Goal: Task Accomplishment & Management: Complete application form

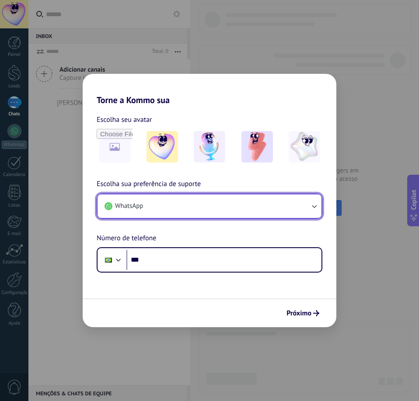
click at [196, 205] on button "WhatsApp" at bounding box center [209, 207] width 224 height 24
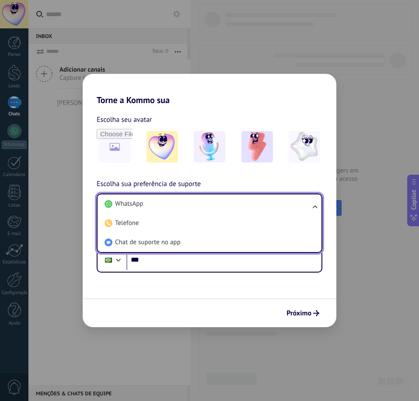
click at [196, 205] on li "WhatsApp" at bounding box center [207, 204] width 213 height 19
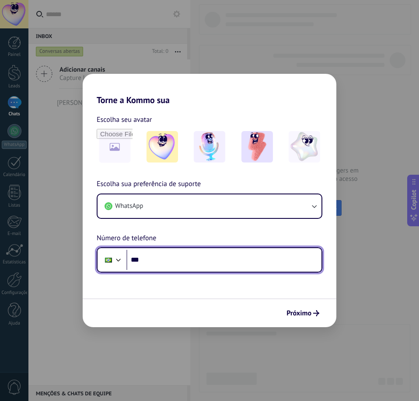
click at [166, 261] on input "***" at bounding box center [223, 260] width 195 height 20
type input "**********"
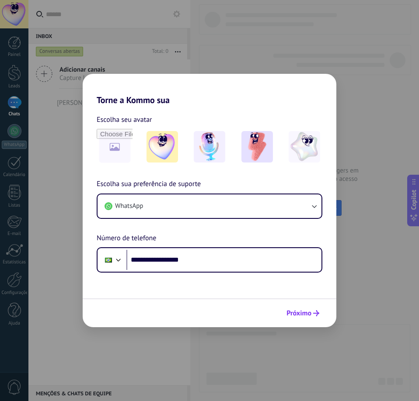
click at [299, 313] on span "Próximo" at bounding box center [298, 313] width 25 height 6
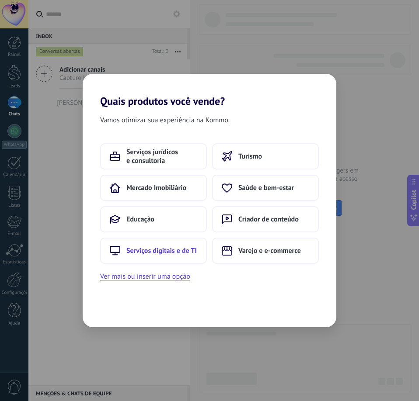
click at [129, 254] on span "Serviços digitais e de TI" at bounding box center [161, 251] width 70 height 9
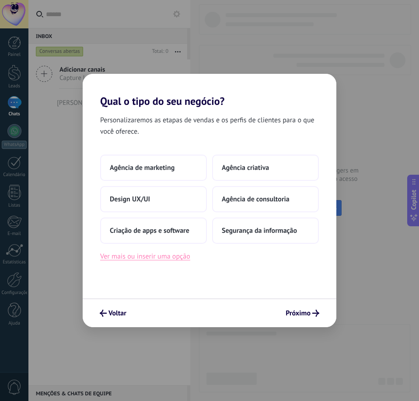
click at [157, 261] on button "Ver mais ou inserir uma opção" at bounding box center [145, 256] width 90 height 11
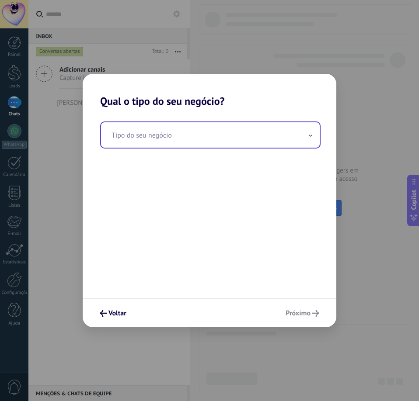
click at [181, 146] on input "text" at bounding box center [210, 134] width 219 height 25
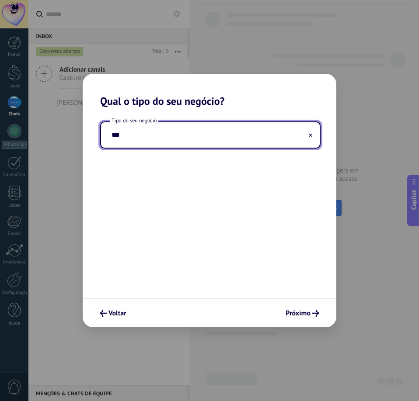
type input "****"
type input "*"
type input "**********"
click at [290, 305] on div "Voltar Próximo" at bounding box center [210, 313] width 254 height 29
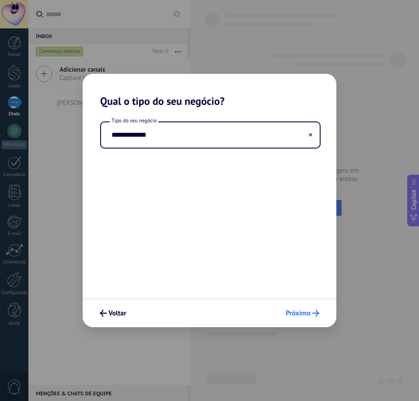
click at [311, 315] on span "Próximo" at bounding box center [302, 313] width 34 height 7
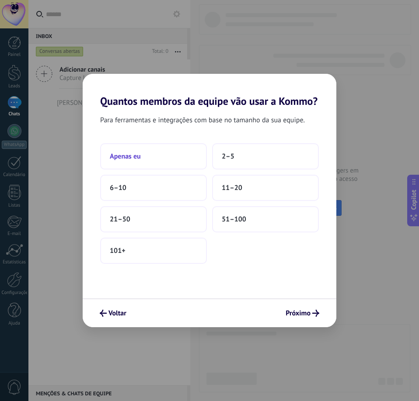
click at [134, 155] on span "Apenas eu" at bounding box center [125, 156] width 31 height 9
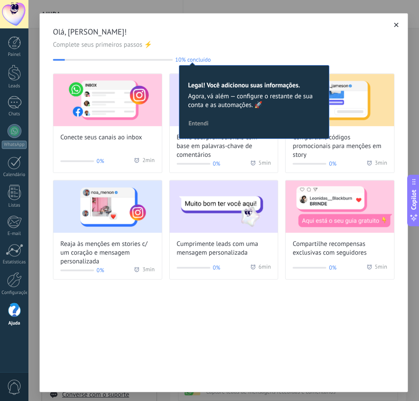
click at [317, 49] on span "Complete seus primeiros passos ⚡" at bounding box center [223, 45] width 341 height 9
click at [256, 64] on div "Olá, [PERSON_NAME]! Complete seus primeiros passos ⚡ 10% concluído 10 Legal! Vo…" at bounding box center [224, 153] width 368 height 279
drag, startPoint x: 195, startPoint y: 61, endPoint x: 201, endPoint y: 60, distance: 6.2
click at [195, 61] on span "10% concluído" at bounding box center [192, 59] width 35 height 7
click at [343, 56] on div "Olá, [PERSON_NAME]! Complete seus primeiros passos ⚡ 10% concluído 10 Legal! Vo…" at bounding box center [223, 45] width 341 height 36
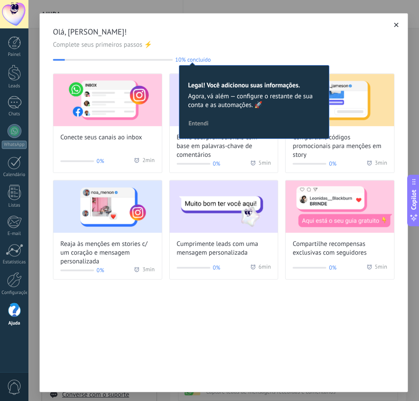
click at [243, 108] on span "Agora, vá além — configure o restante de sua conta e as automações. 🚀" at bounding box center [254, 100] width 132 height 17
click at [198, 118] on button "Entendi" at bounding box center [198, 123] width 28 height 13
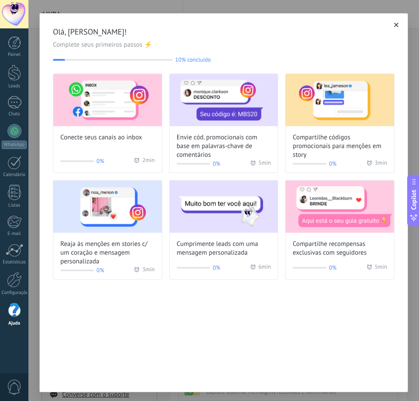
click at [396, 24] on button "button" at bounding box center [396, 25] width 9 height 9
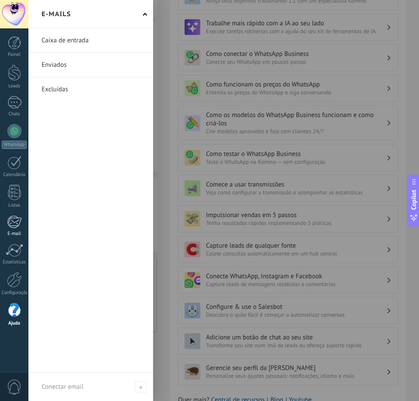
scroll to position [107, 0]
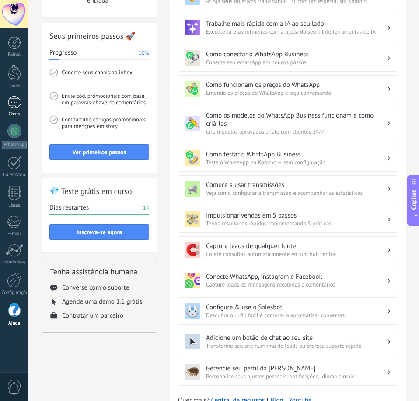
click at [16, 101] on div at bounding box center [14, 102] width 14 height 13
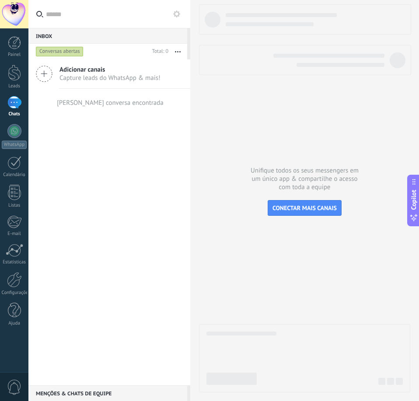
click at [81, 76] on span "Capture leads do WhatsApp & mais!" at bounding box center [109, 78] width 101 height 8
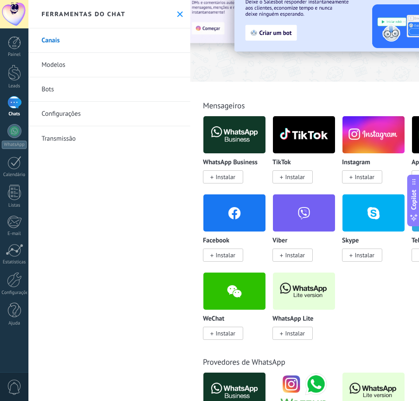
scroll to position [44, 0]
